Goal: Task Accomplishment & Management: Manage account settings

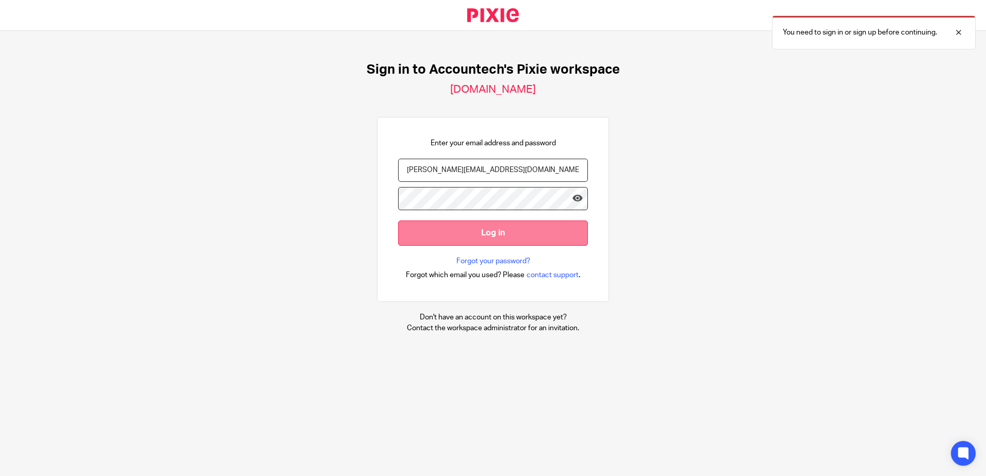
click at [494, 238] on input "Log in" at bounding box center [493, 233] width 190 height 25
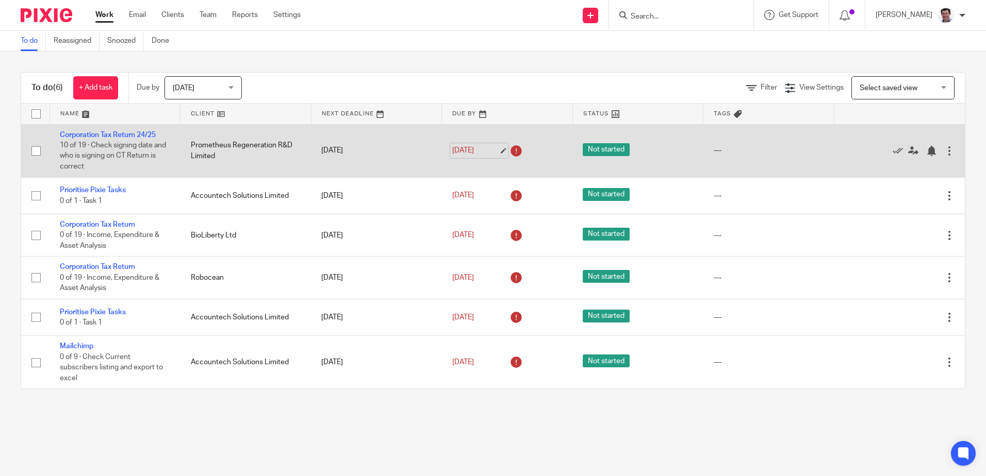
click at [465, 153] on link "7 Aug 2025" at bounding box center [475, 150] width 46 height 11
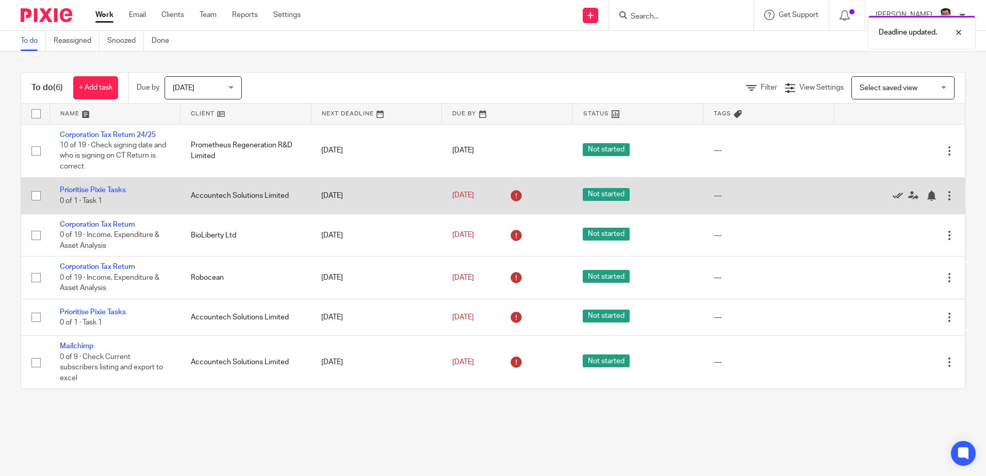
click at [892, 197] on icon at bounding box center [897, 196] width 10 height 10
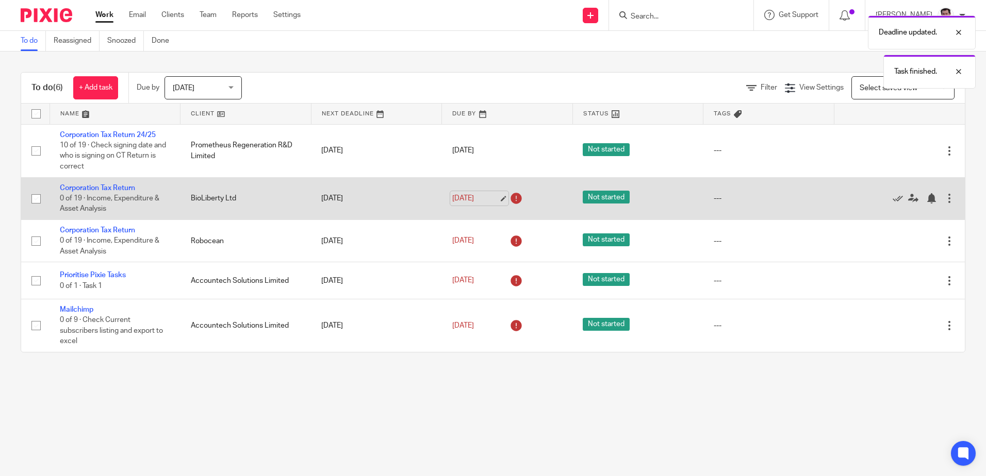
click at [482, 198] on link "14 Aug 2025" at bounding box center [475, 198] width 46 height 11
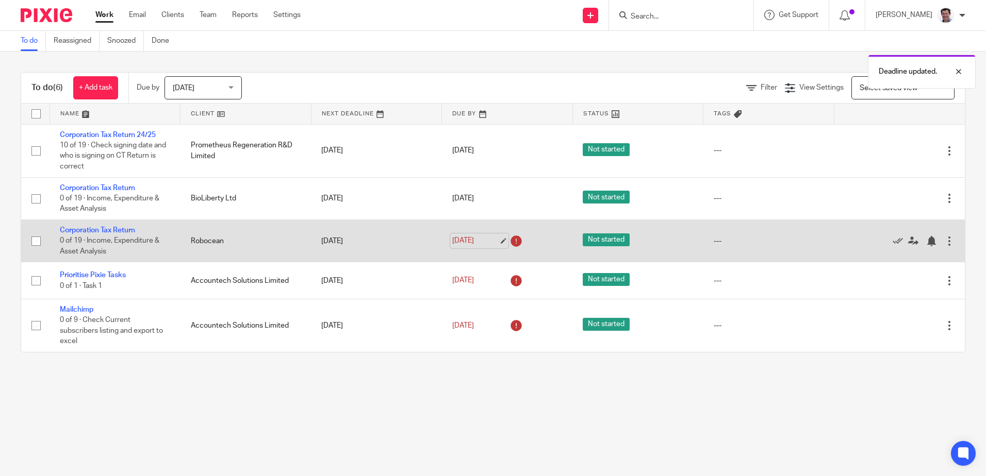
click at [487, 243] on link "14 Aug 2025" at bounding box center [475, 241] width 46 height 11
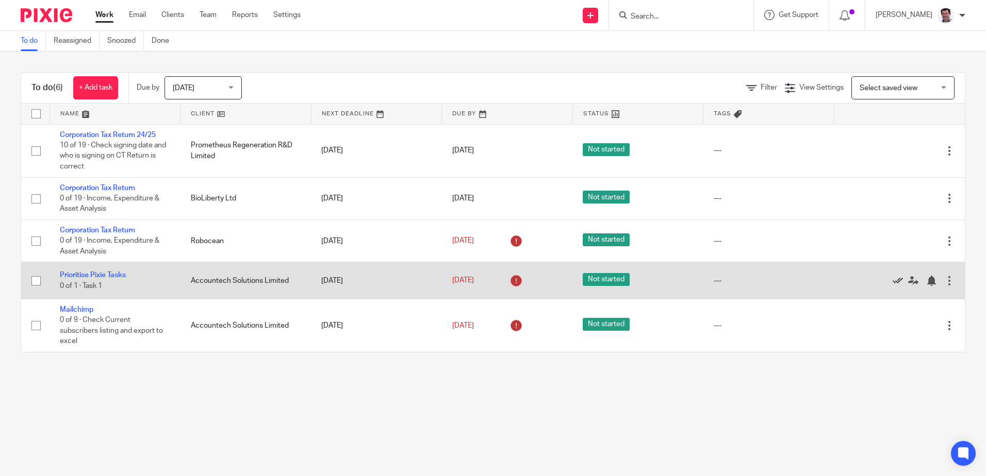
click at [892, 281] on icon at bounding box center [897, 281] width 10 height 10
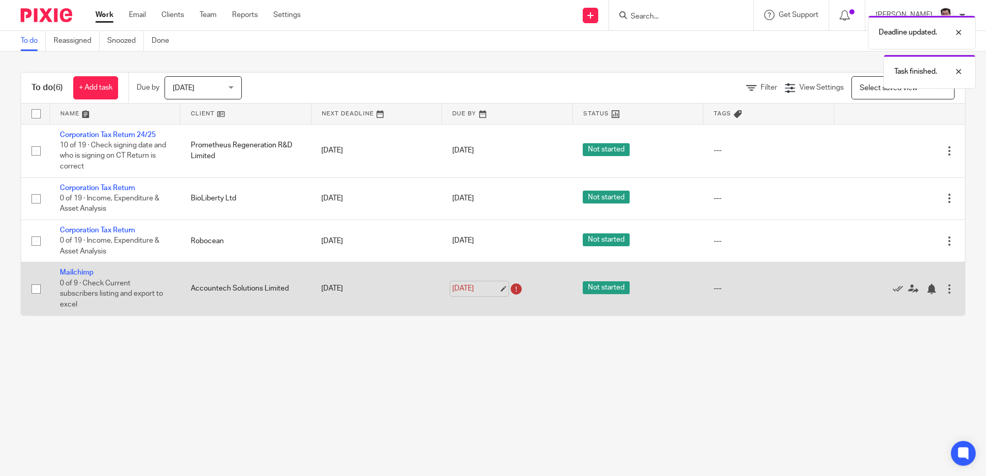
click at [481, 287] on link "22 Aug 2025" at bounding box center [475, 289] width 46 height 11
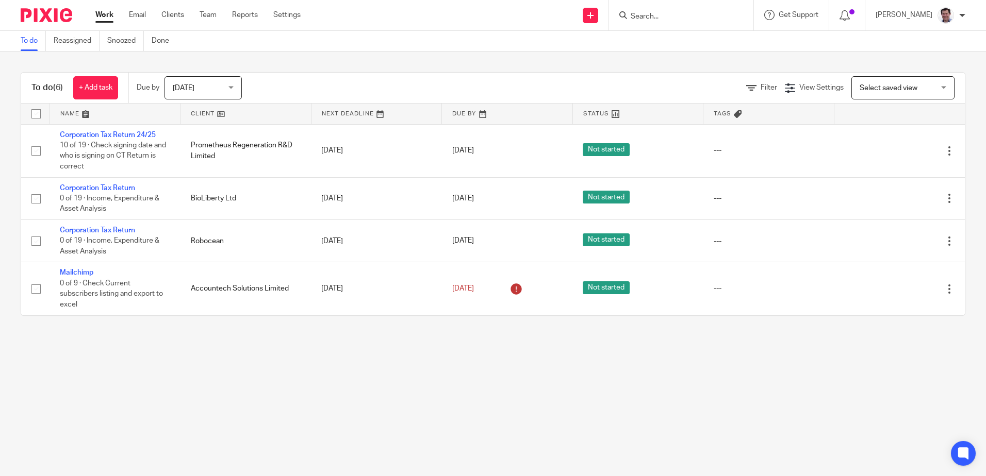
click at [102, 14] on link "Work" at bounding box center [104, 15] width 18 height 10
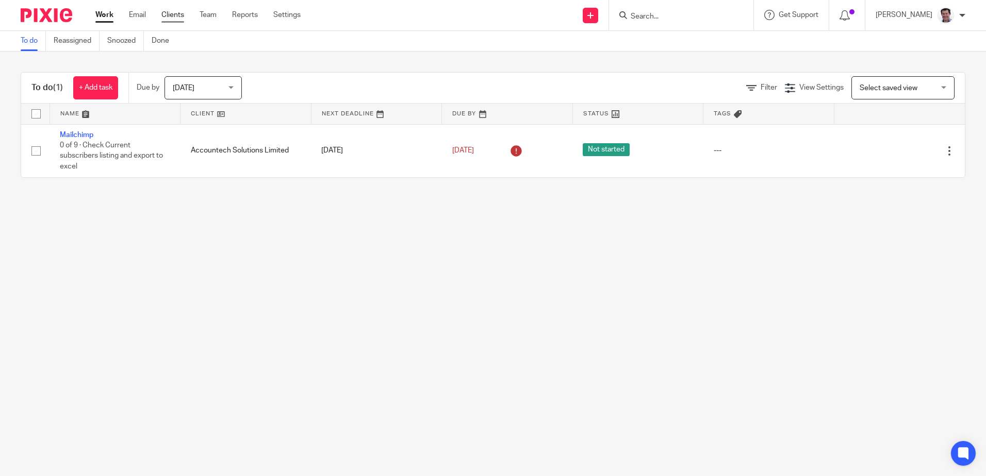
click at [169, 13] on link "Clients" at bounding box center [172, 15] width 23 height 10
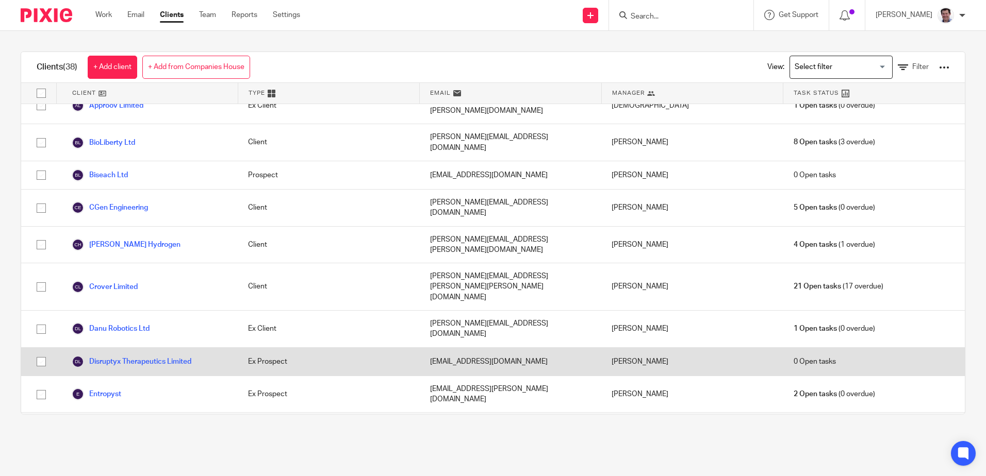
scroll to position [103, 0]
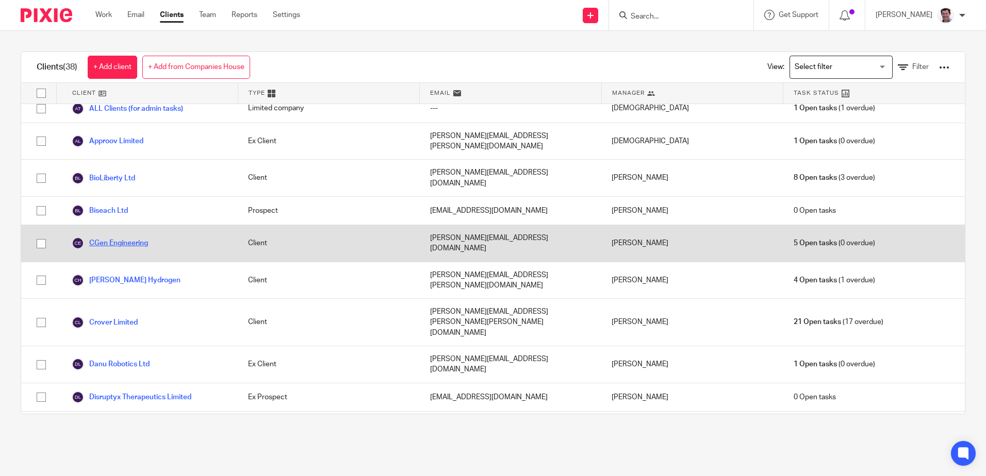
click at [103, 237] on link "CGen Engineering" at bounding box center [110, 243] width 76 height 12
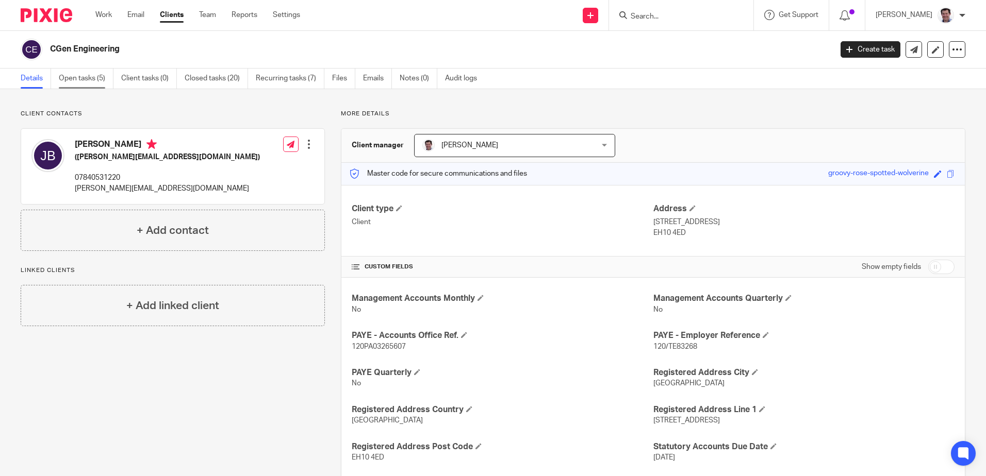
click at [76, 80] on link "Open tasks (5)" at bounding box center [86, 79] width 55 height 20
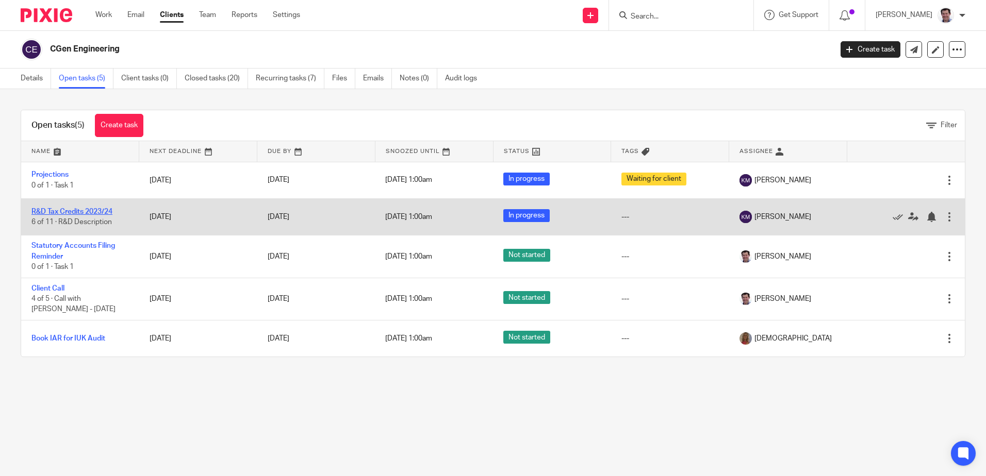
click at [84, 212] on link "R&D Tax Credits 2023/24" at bounding box center [71, 211] width 81 height 7
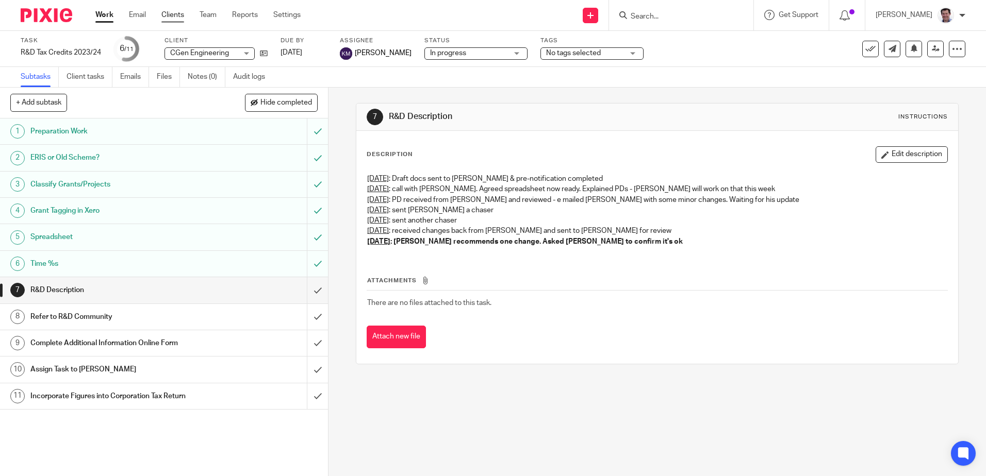
click at [177, 13] on link "Clients" at bounding box center [172, 15] width 23 height 10
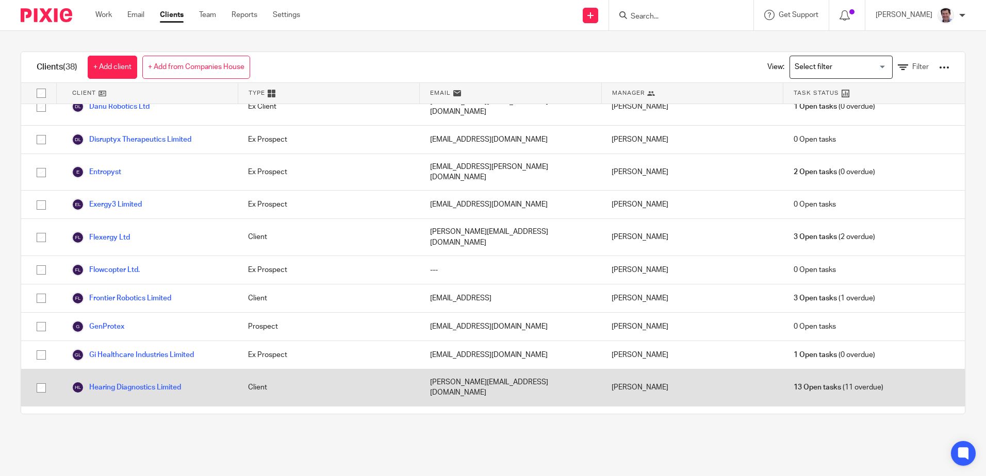
scroll to position [516, 0]
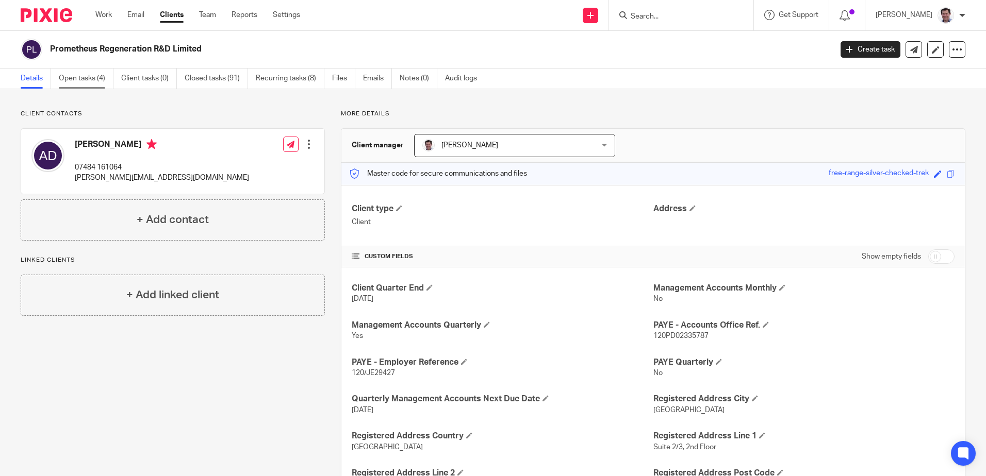
click at [75, 79] on link "Open tasks (4)" at bounding box center [86, 79] width 55 height 20
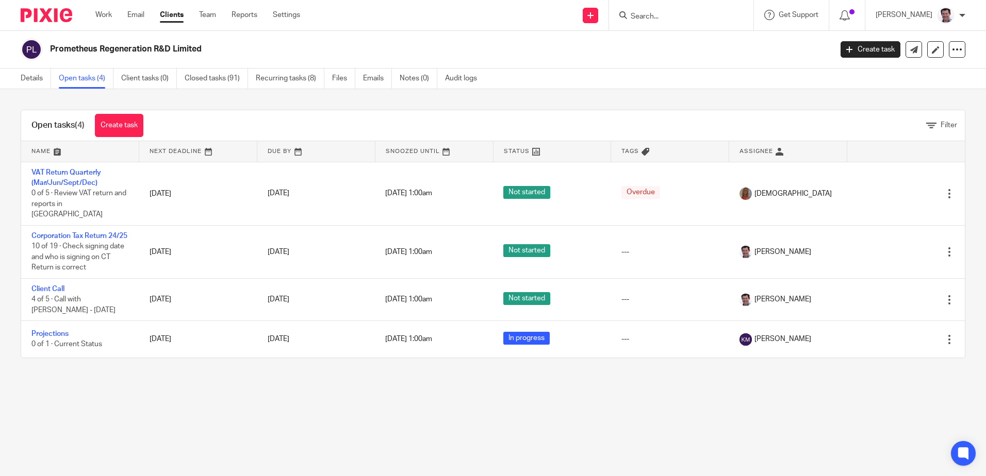
click at [167, 16] on link "Clients" at bounding box center [172, 15] width 24 height 10
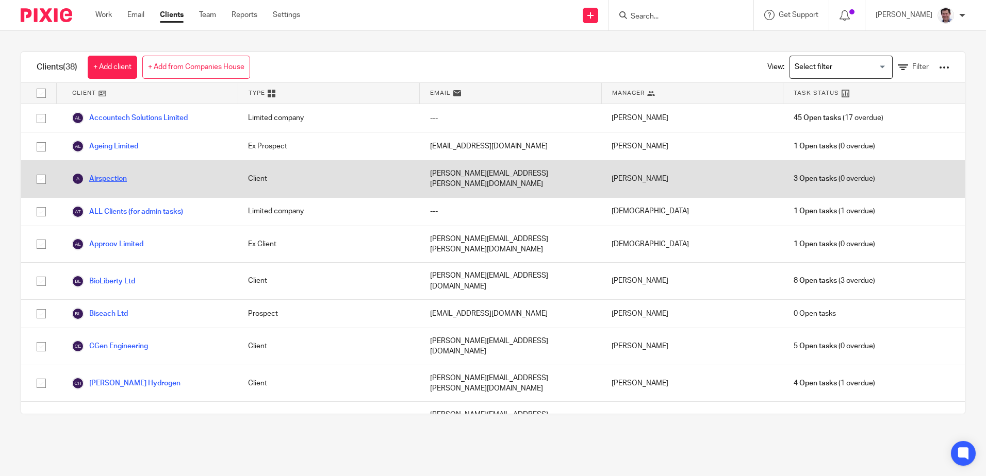
click at [111, 174] on link "Airspection" at bounding box center [99, 179] width 55 height 12
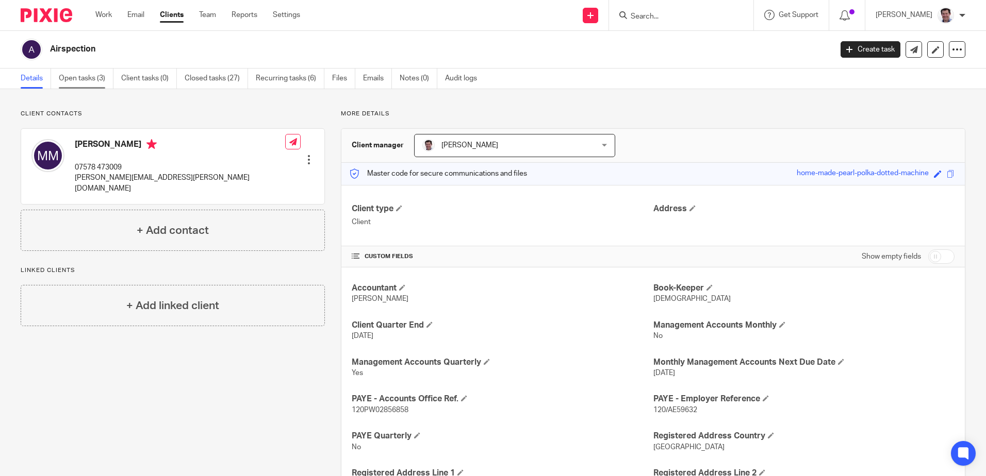
click at [78, 78] on link "Open tasks (3)" at bounding box center [86, 79] width 55 height 20
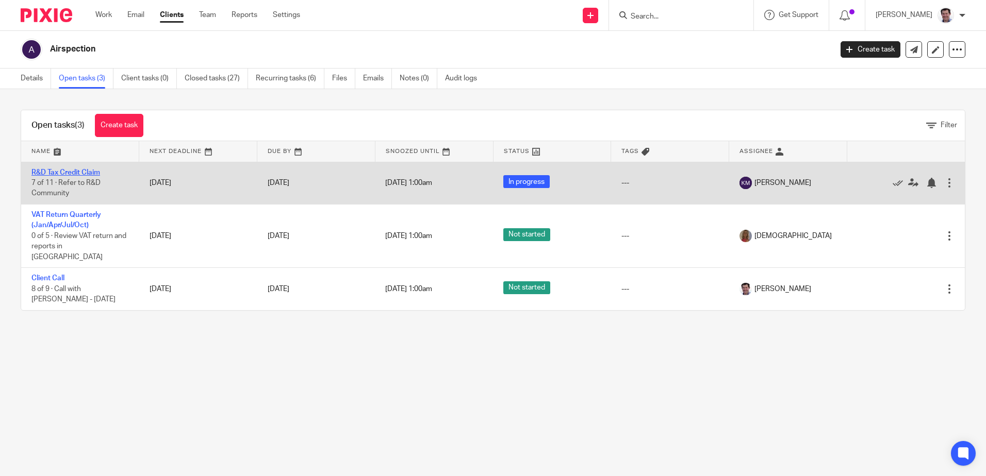
click at [59, 172] on link "R&D Tax Credit Claim" at bounding box center [65, 172] width 69 height 7
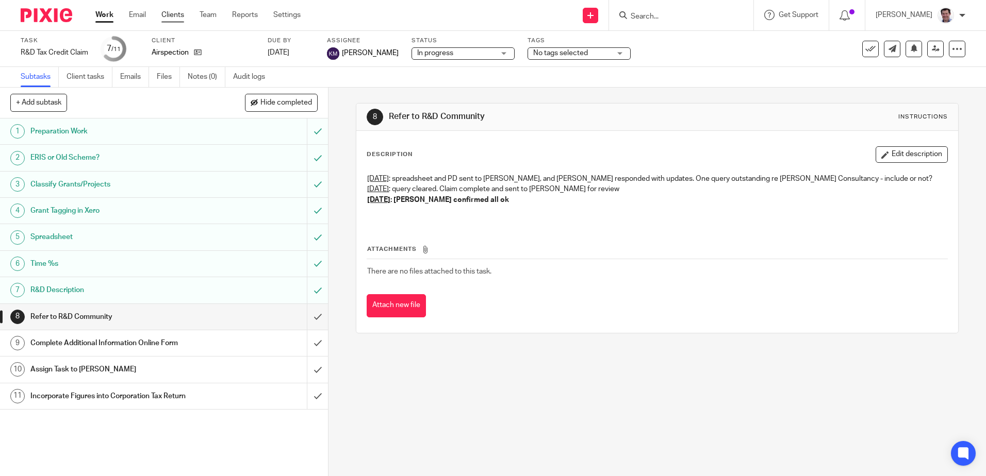
click at [169, 20] on link "Clients" at bounding box center [172, 15] width 23 height 10
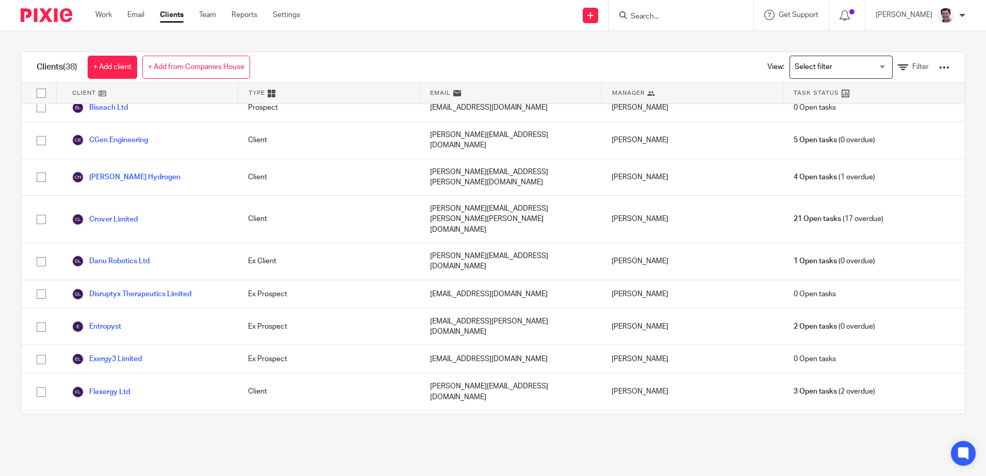
scroll to position [464, 0]
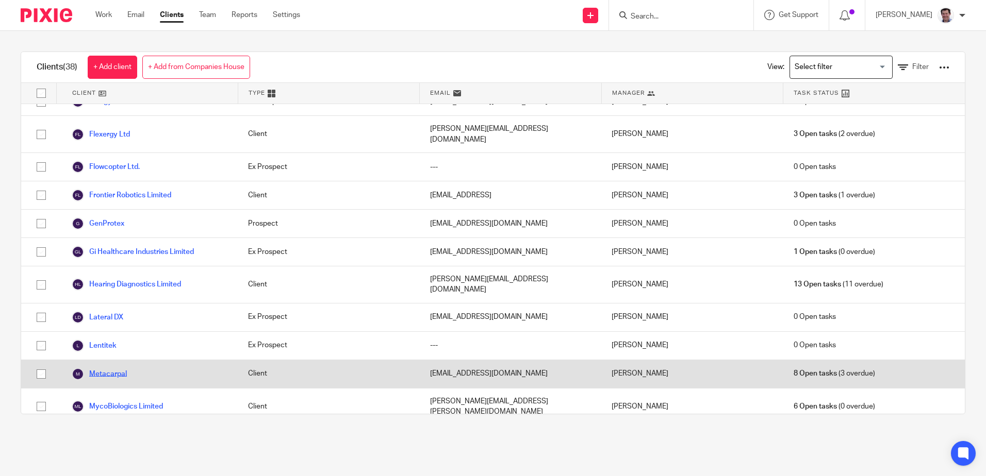
click at [112, 368] on link "Metacarpal" at bounding box center [99, 374] width 55 height 12
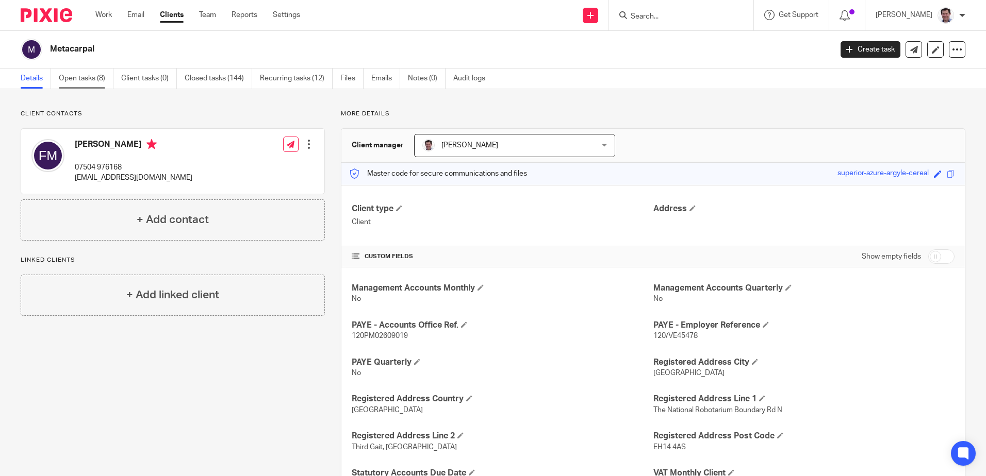
click at [79, 73] on link "Open tasks (8)" at bounding box center [86, 79] width 55 height 20
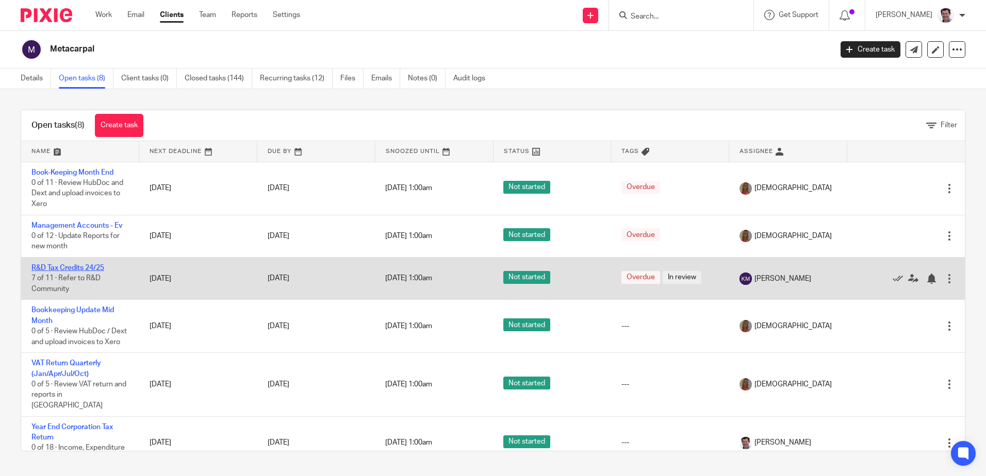
click at [68, 269] on link "R&D Tax Credits 24/25" at bounding box center [67, 267] width 73 height 7
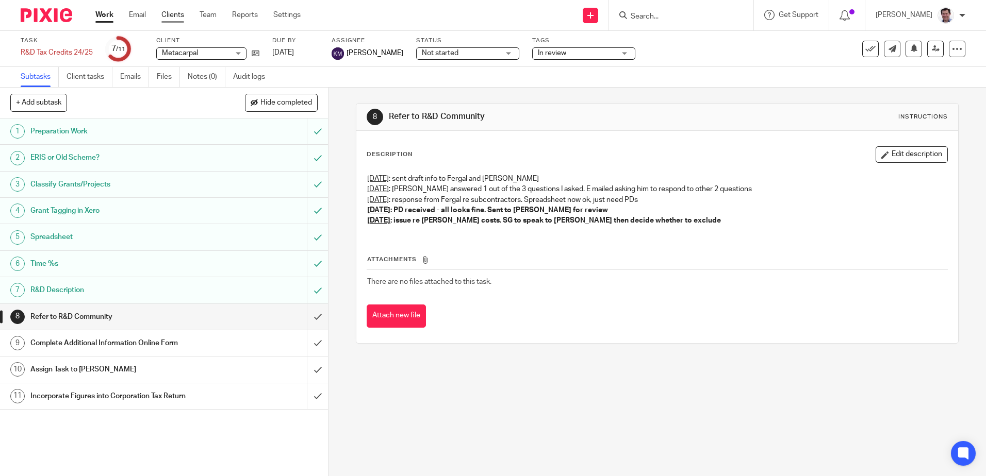
click at [178, 12] on link "Clients" at bounding box center [172, 15] width 23 height 10
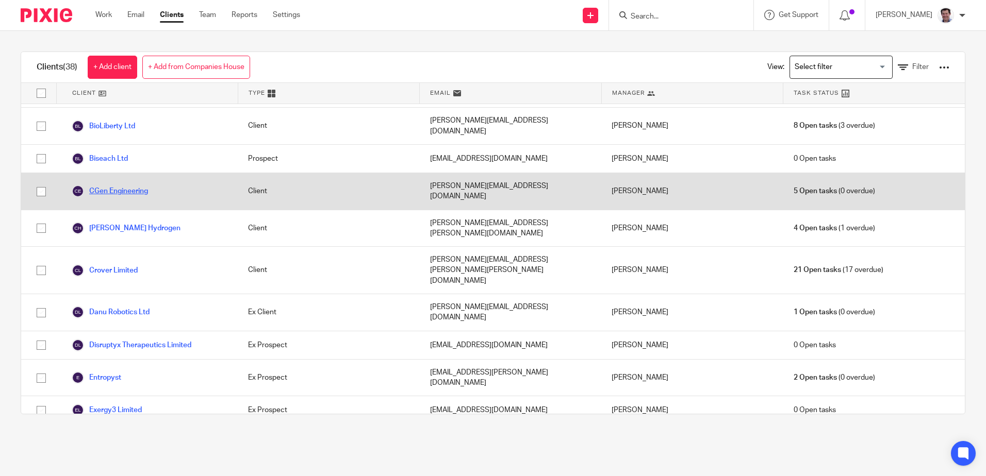
scroll to position [155, 0]
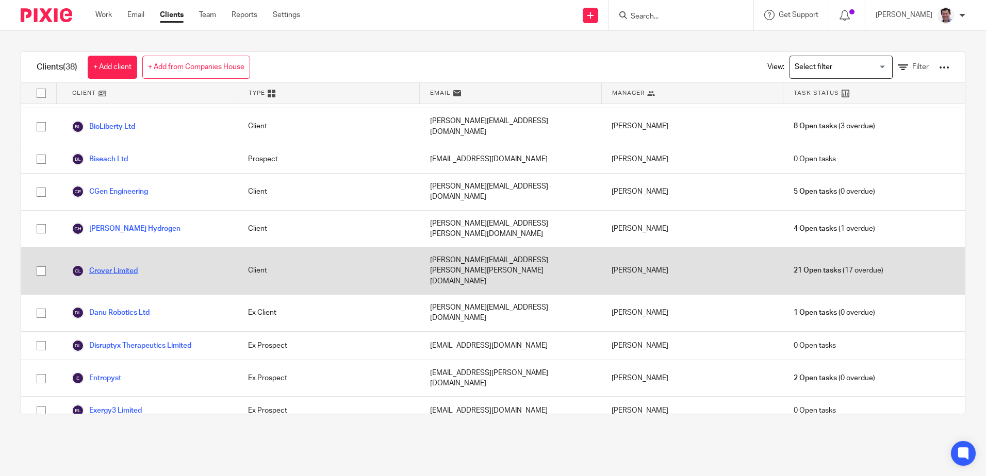
click at [103, 265] on link "Crover Limited" at bounding box center [105, 271] width 66 height 12
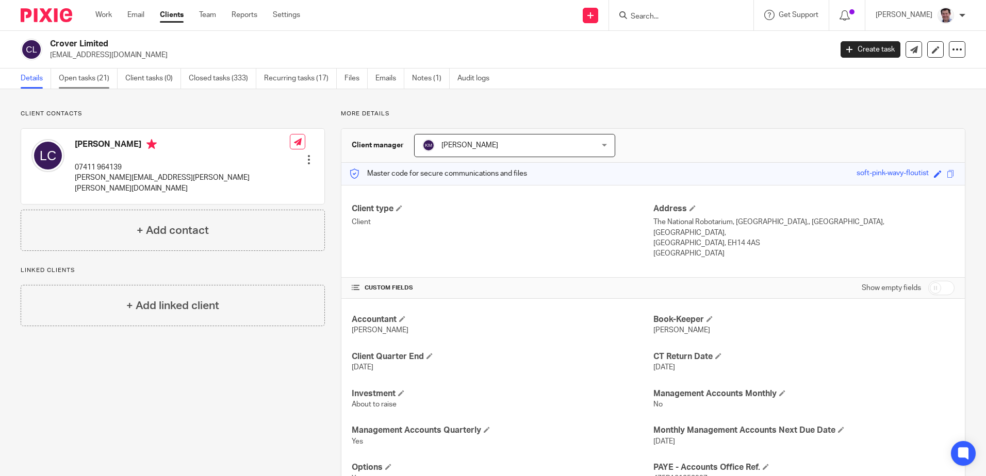
click at [83, 77] on link "Open tasks (21)" at bounding box center [88, 79] width 59 height 20
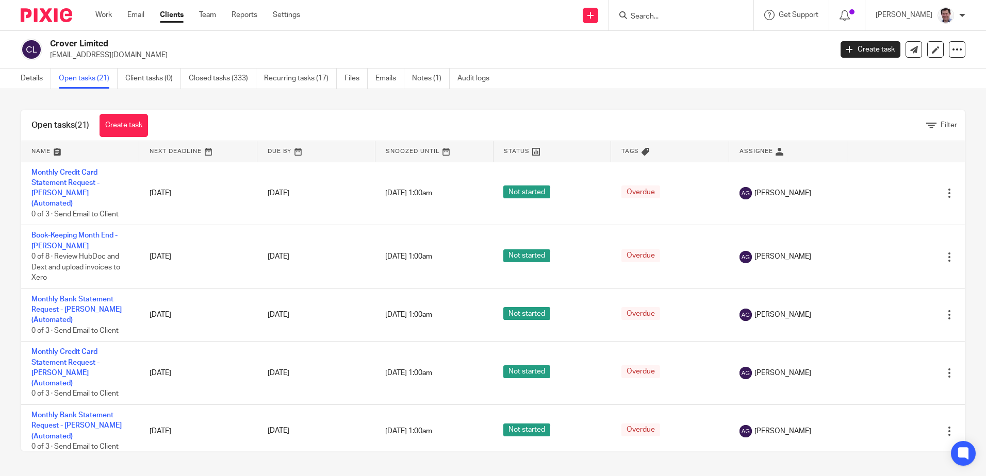
click at [222, 471] on div "Open tasks (21) Create task Filter Name Next Deadline Due By Snoozed Until Stat…" at bounding box center [493, 280] width 986 height 383
